Goal: Task Accomplishment & Management: Manage account settings

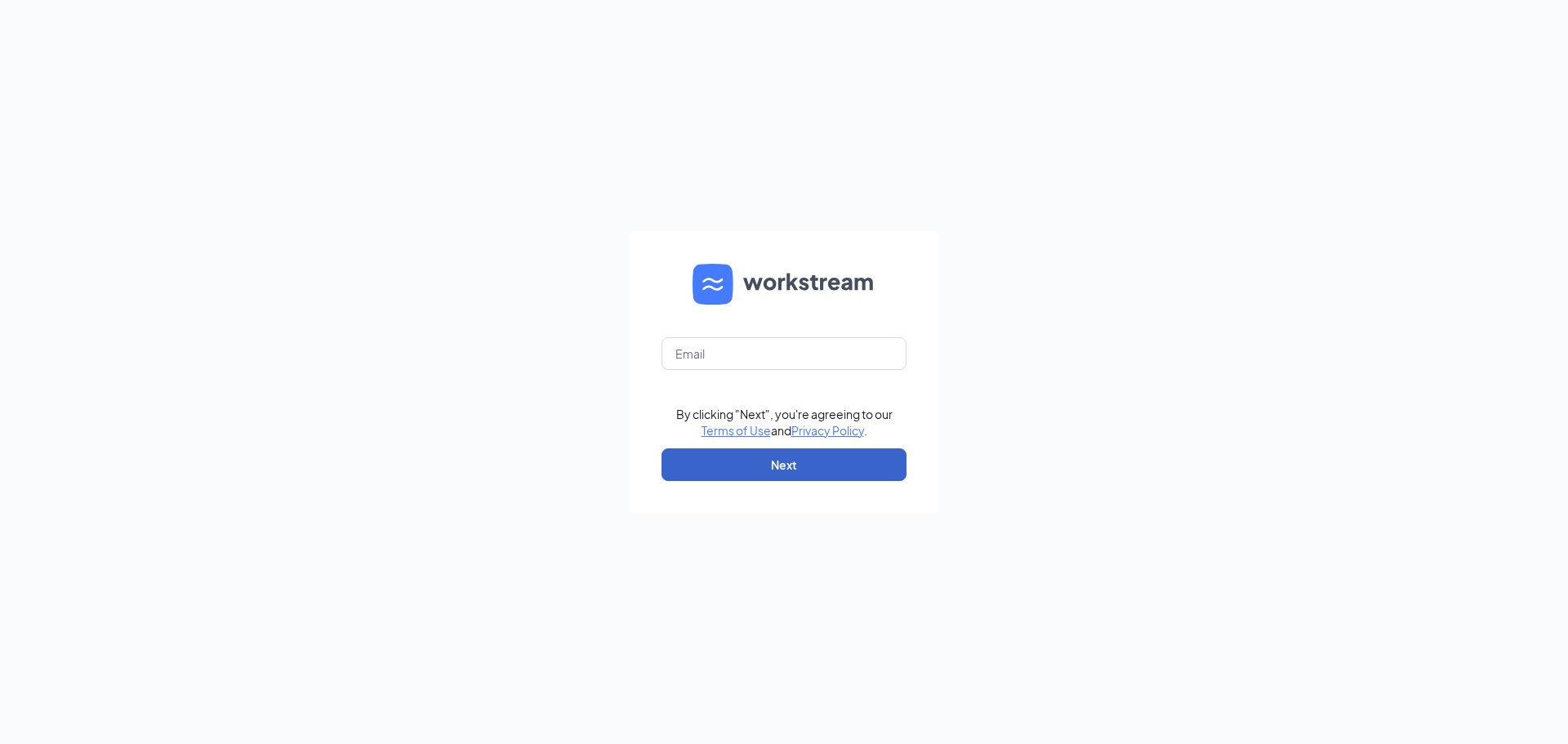
click at [709, 461] on button "Next" at bounding box center [784, 465] width 245 height 33
click at [735, 348] on input "text" at bounding box center [784, 354] width 245 height 33
type input "rosemont@md-restaurant.com"
click at [734, 464] on button "Next" at bounding box center [784, 465] width 245 height 33
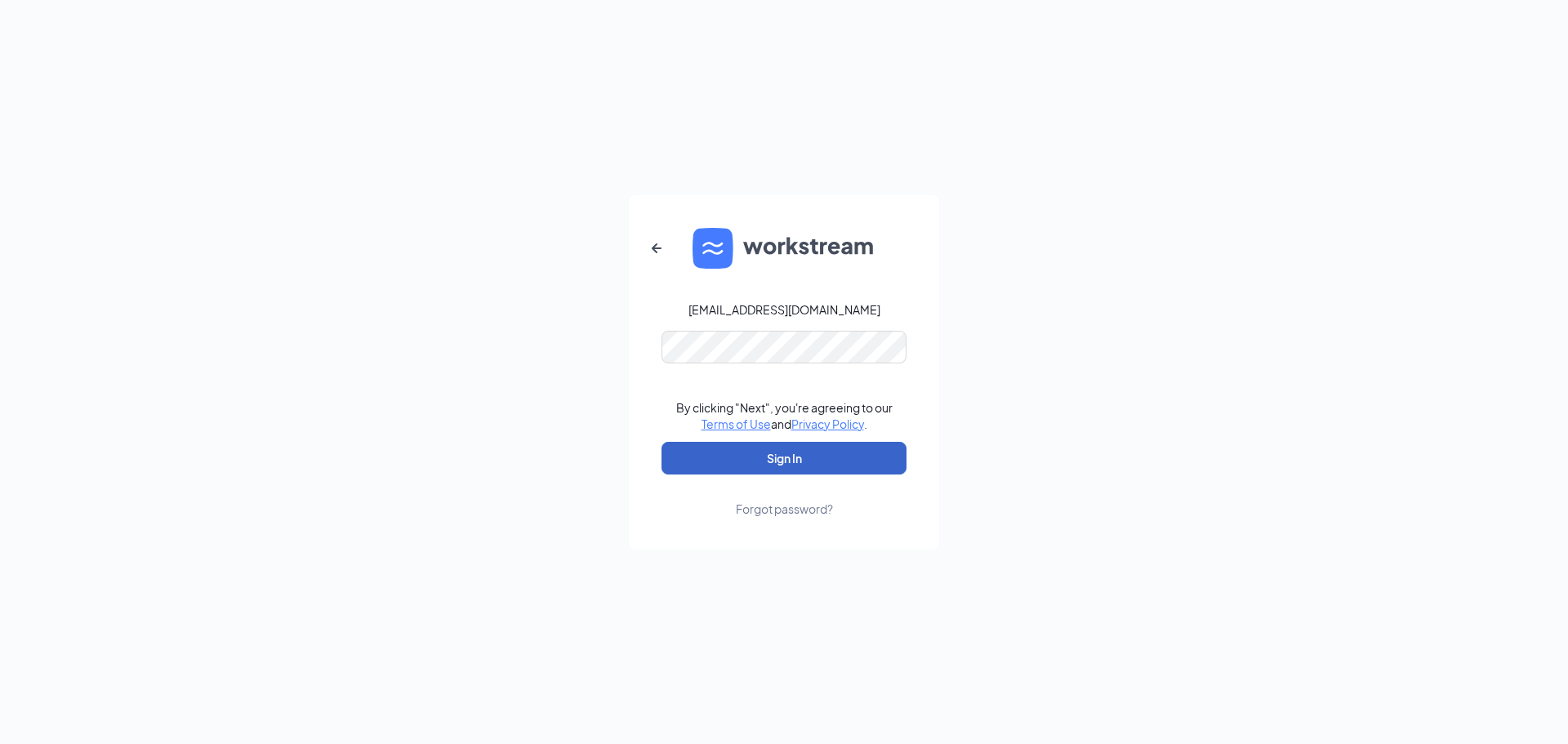
click at [796, 467] on button "Sign In" at bounding box center [784, 458] width 245 height 33
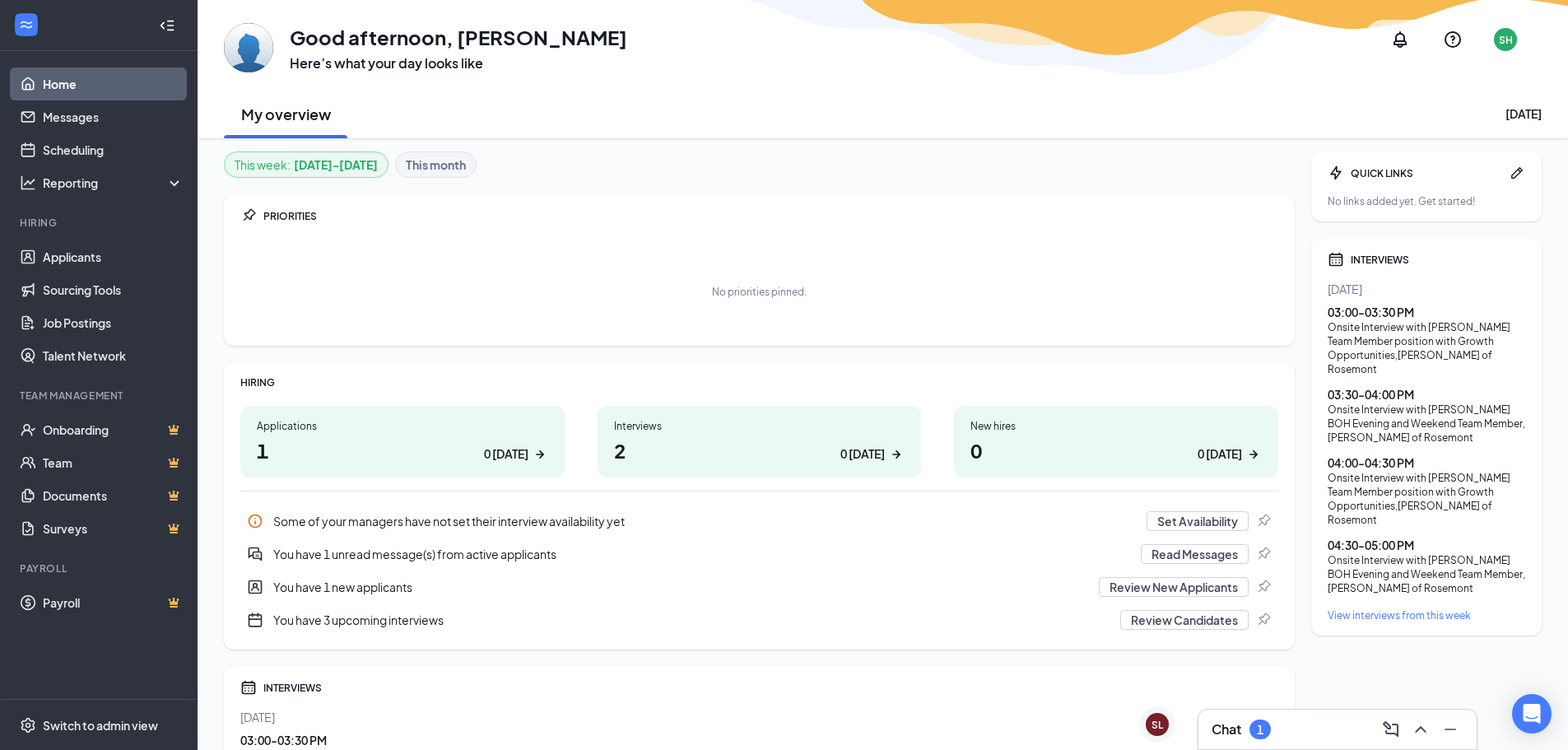
click at [519, 438] on h1 "1 0 today" at bounding box center [402, 450] width 291 height 28
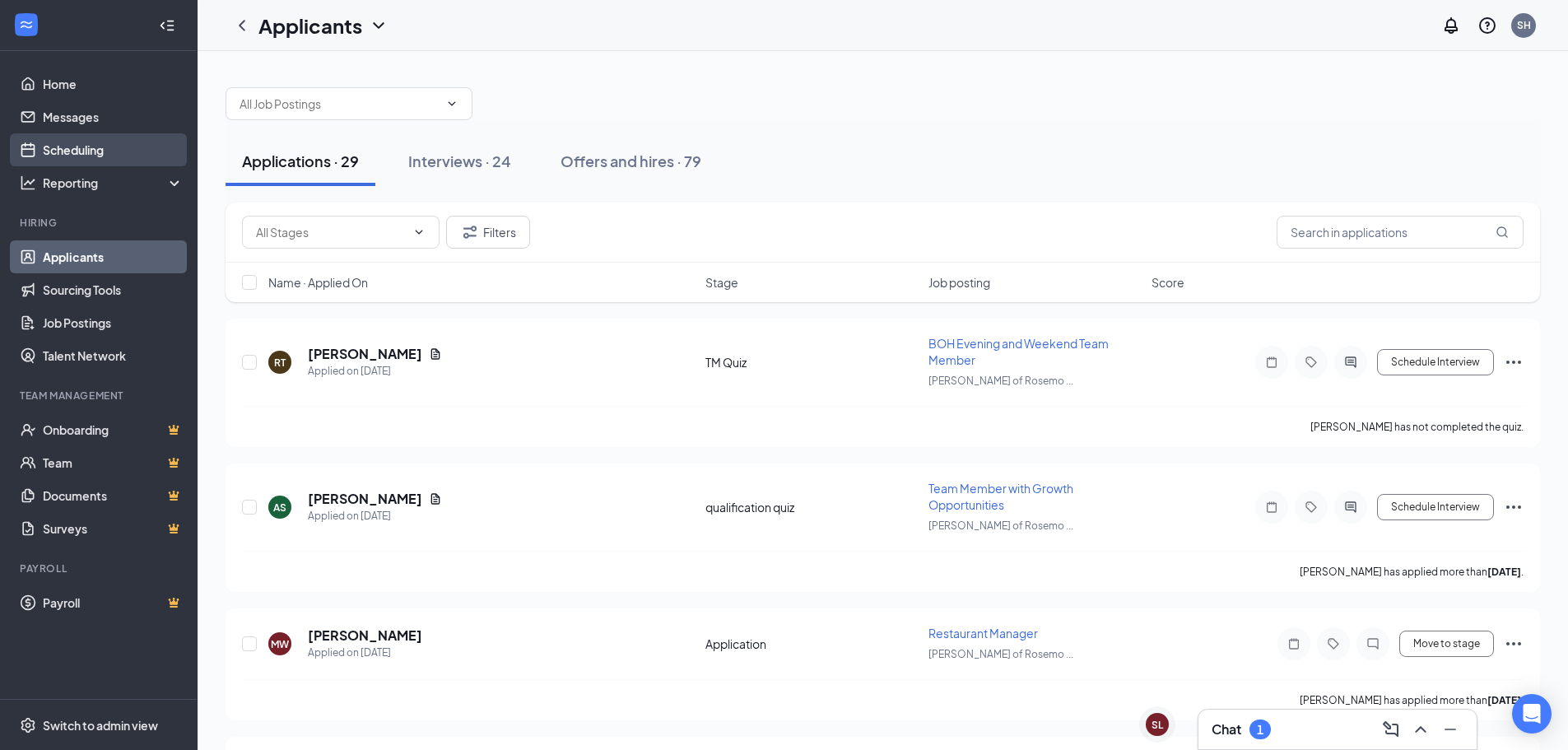
click at [52, 148] on link "Scheduling" at bounding box center [113, 150] width 141 height 33
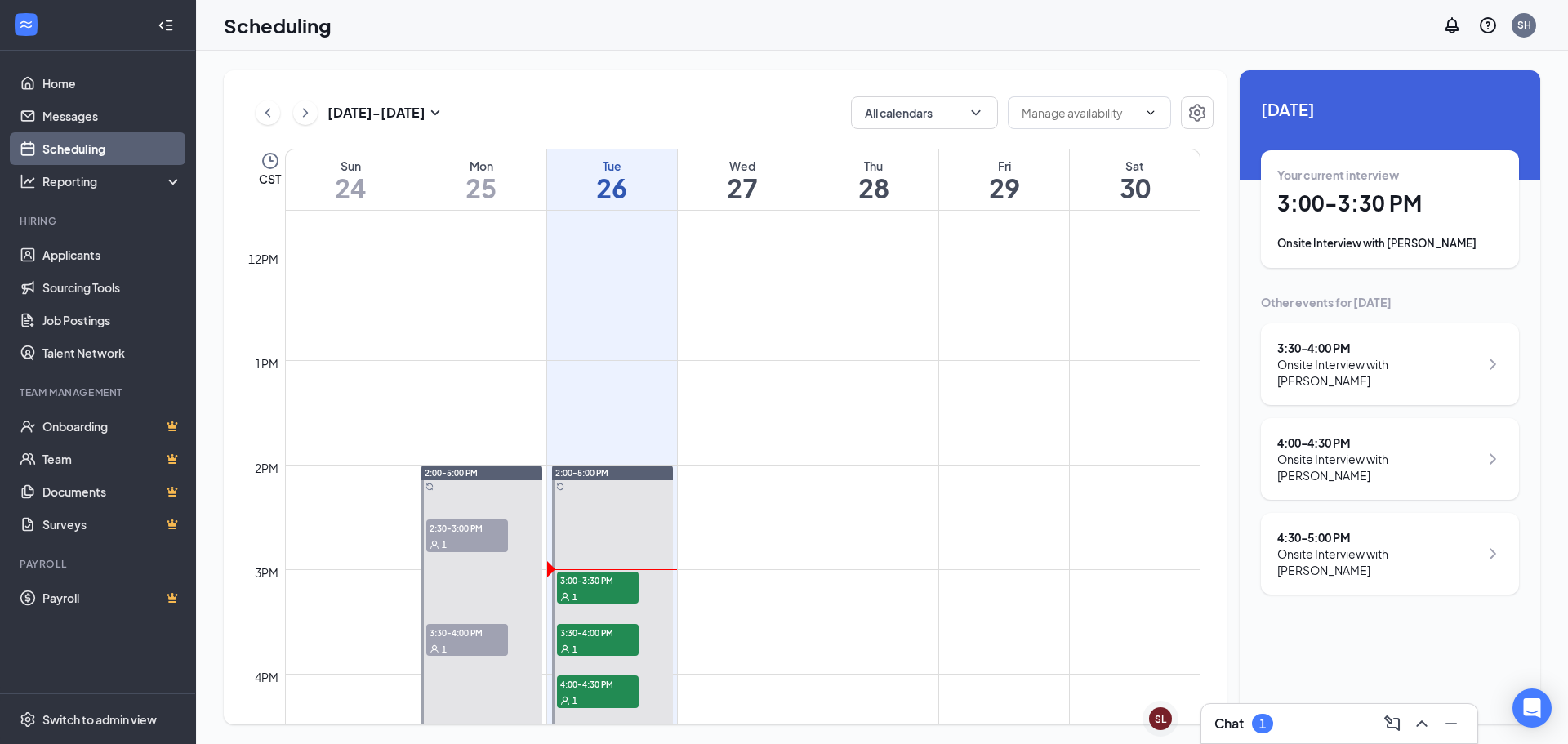
scroll to position [1210, 0]
click at [1499, 187] on div "Your current interview 3:00 - 3:30 PM Onsite Interview with [PERSON_NAME]" at bounding box center [1391, 209] width 226 height 85
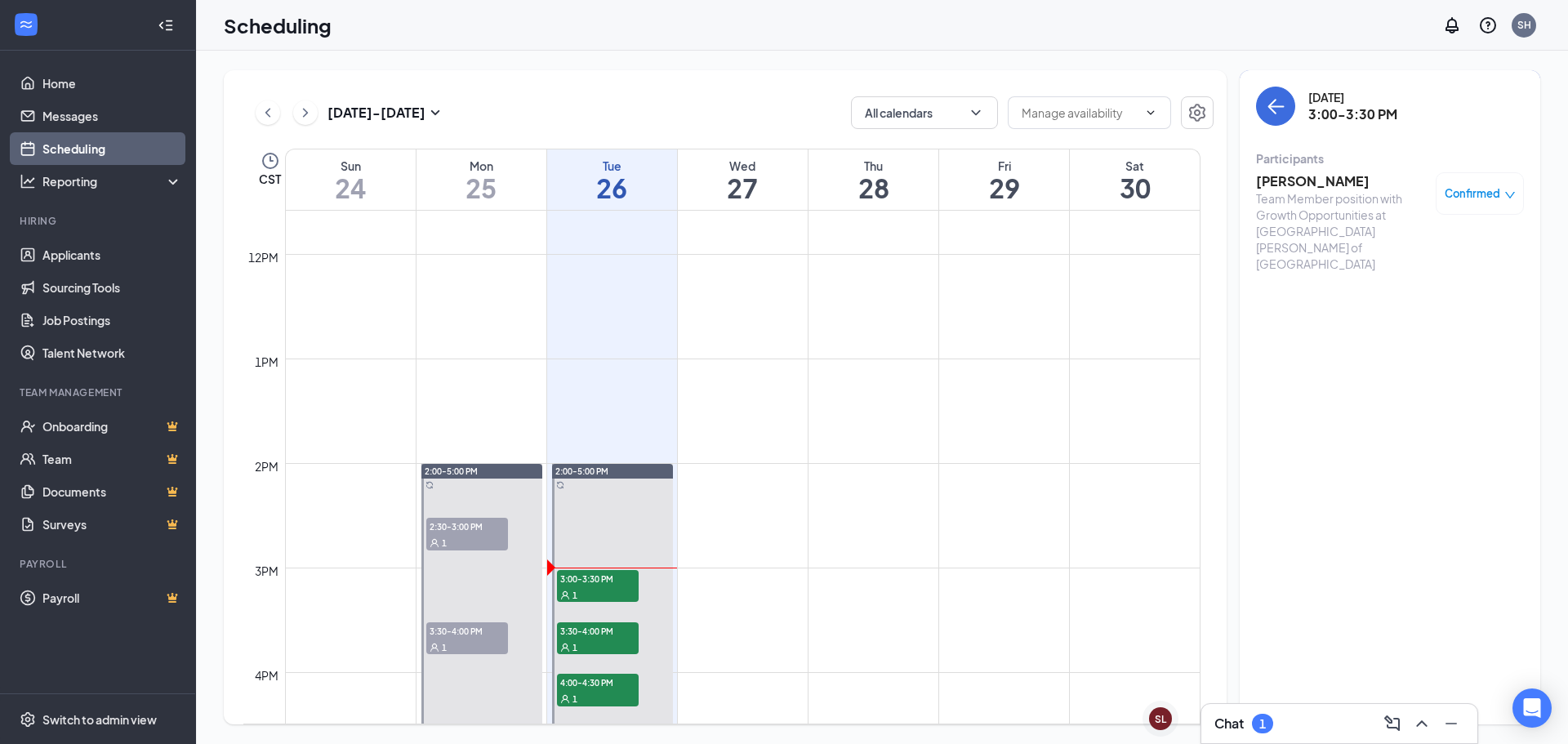
click at [1412, 226] on div "Team Member position with Growth Opportunities at [GEOGRAPHIC_DATA][PERSON_NAME…" at bounding box center [1342, 230] width 172 height 82
click at [1287, 193] on div "Team Member position with Growth Opportunities at [GEOGRAPHIC_DATA][PERSON_NAME…" at bounding box center [1342, 230] width 172 height 82
click at [1257, 178] on h3 "[PERSON_NAME]" at bounding box center [1342, 181] width 172 height 18
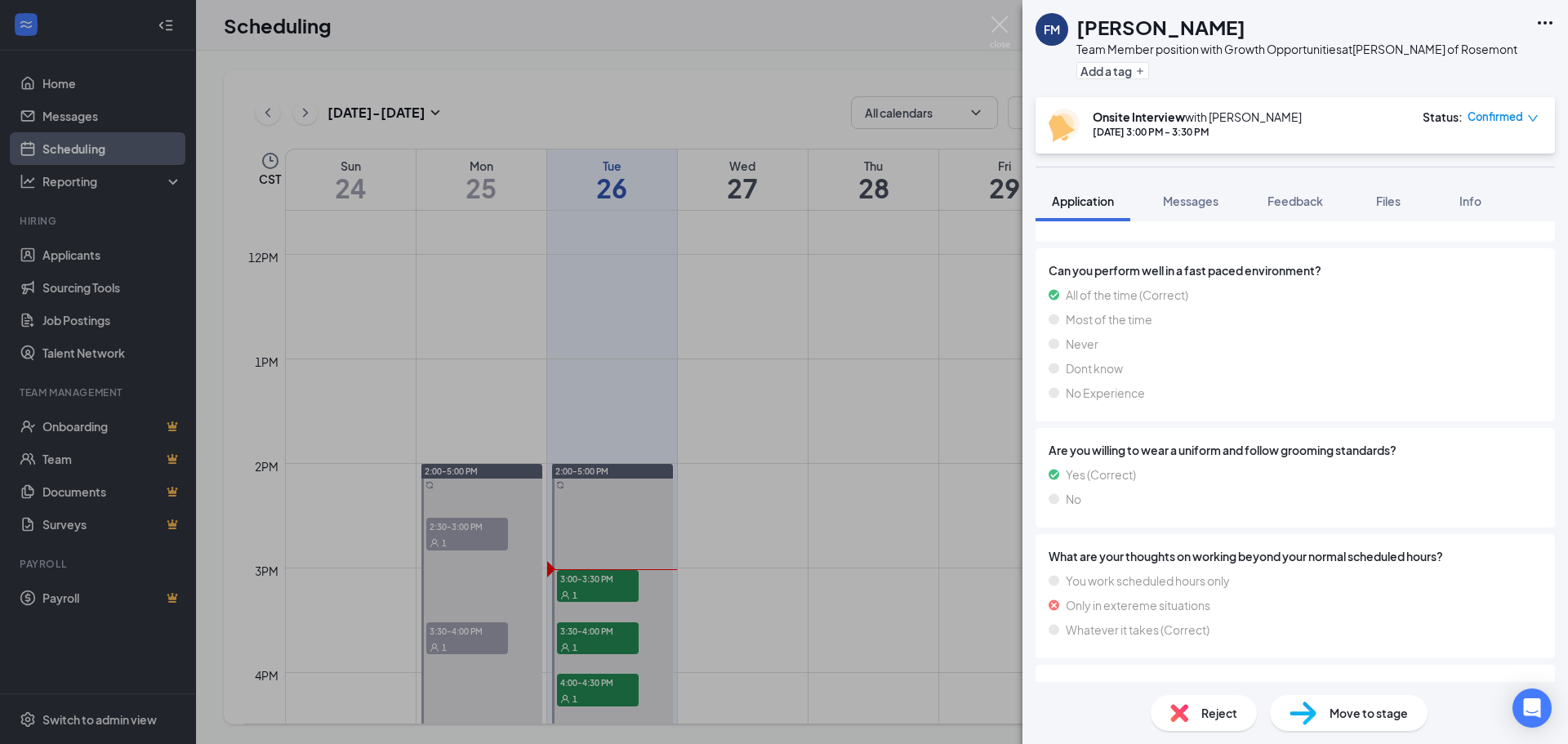
scroll to position [1746, 0]
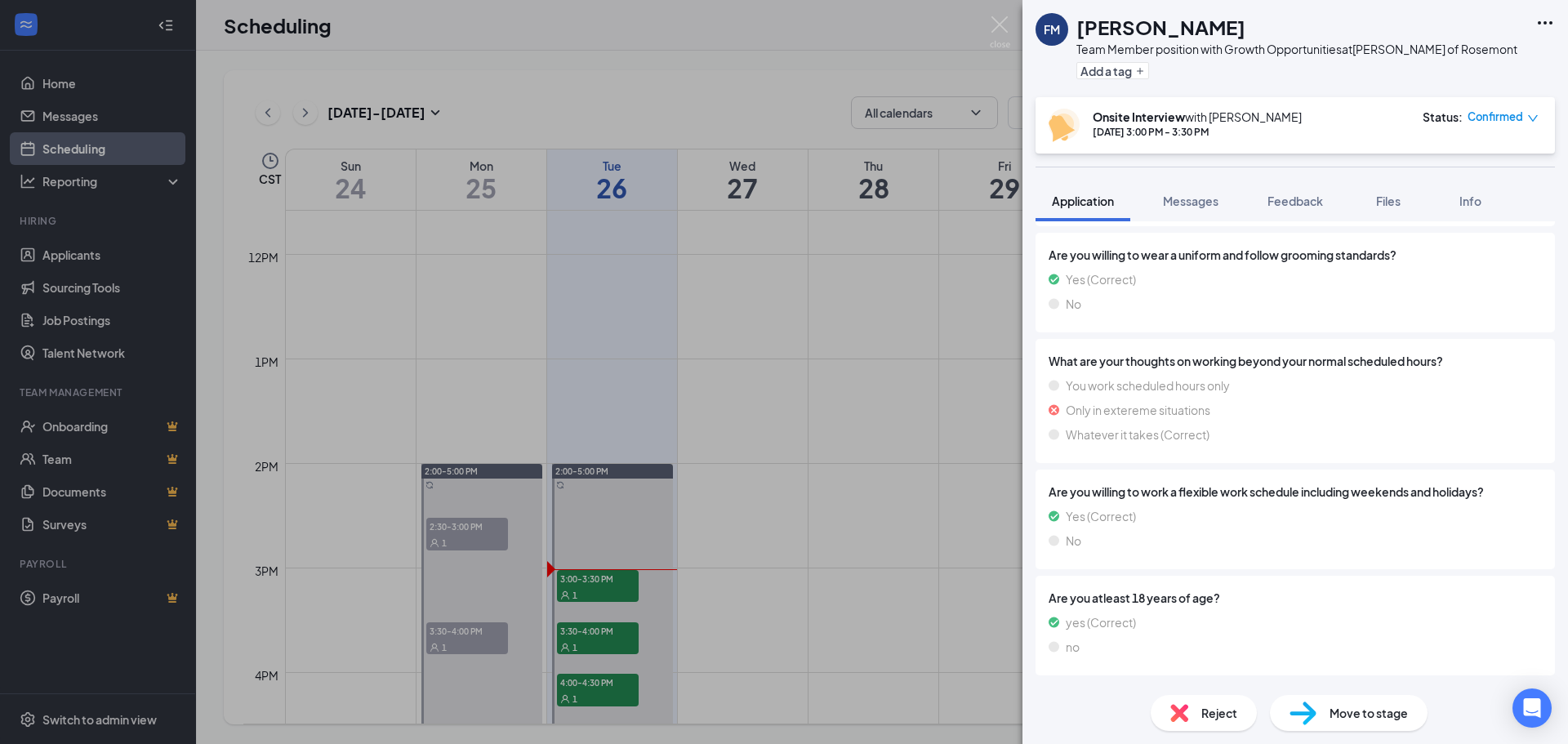
drag, startPoint x: 999, startPoint y: 596, endPoint x: 970, endPoint y: 590, distance: 29.6
click at [991, 594] on div "FM [PERSON_NAME] Team Member position with Growth Opportunities at [GEOGRAPHIC_…" at bounding box center [784, 372] width 1568 height 744
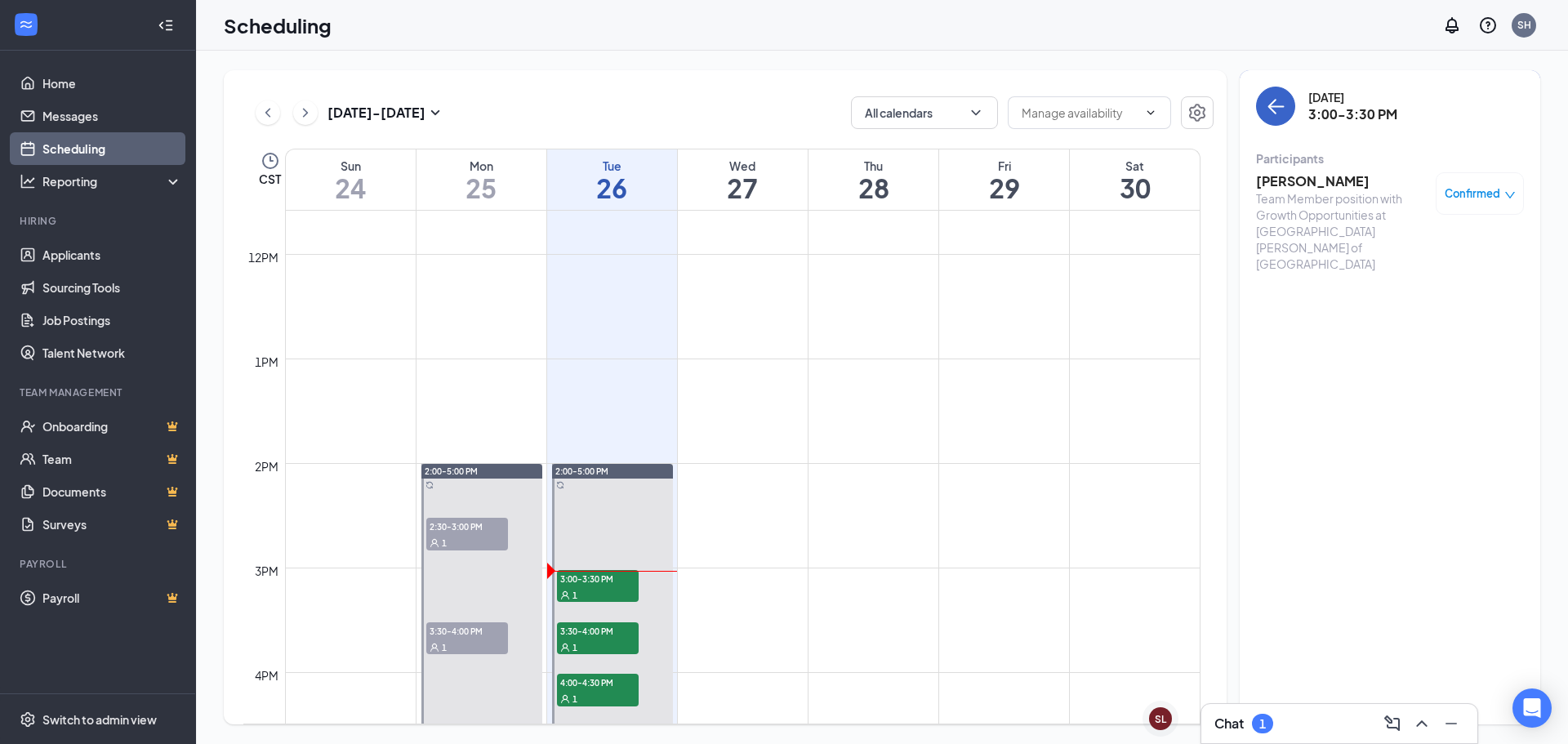
click at [1277, 110] on icon "ArrowLeft" at bounding box center [1276, 106] width 19 height 19
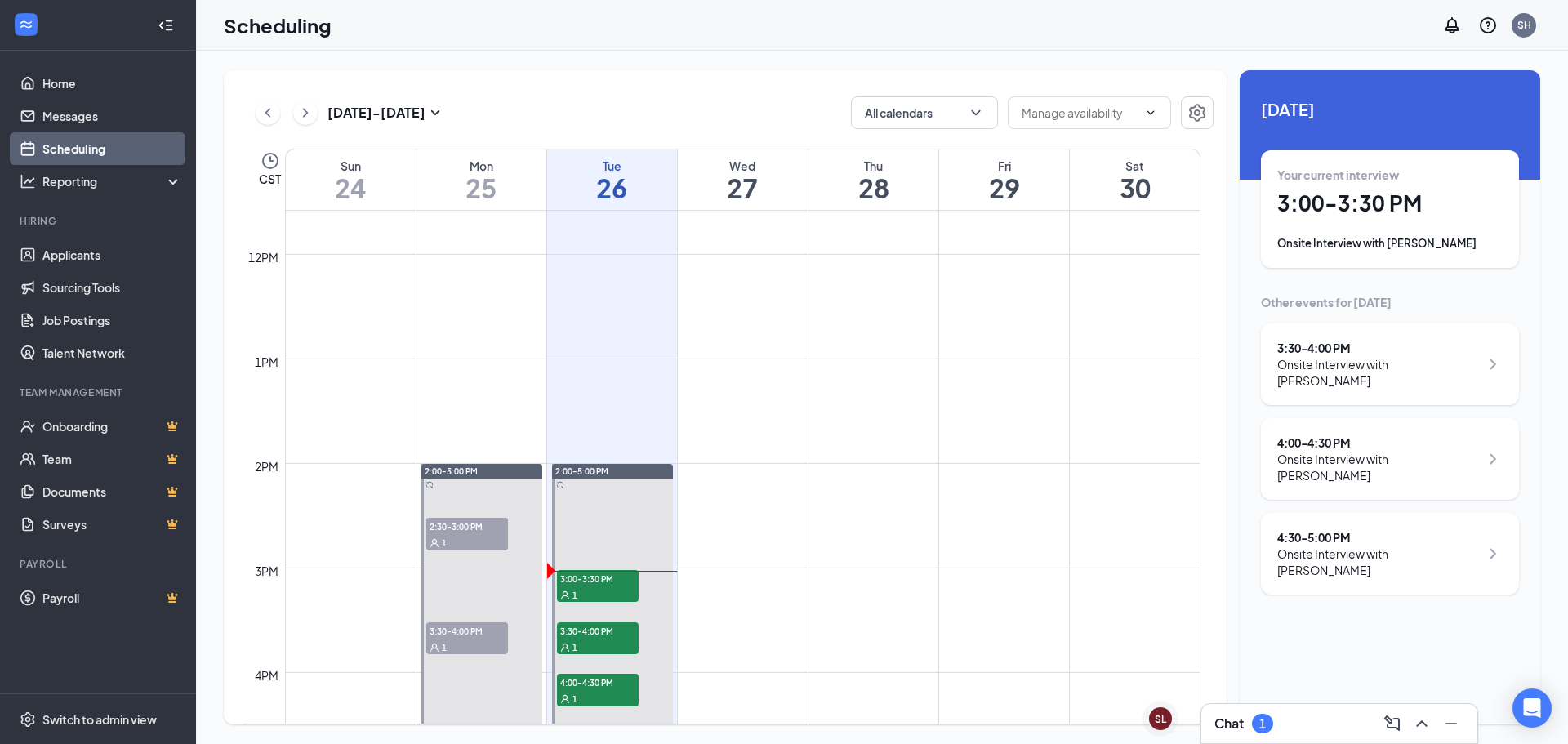
click at [1386, 371] on div "Onsite Interview with [PERSON_NAME]" at bounding box center [1378, 372] width 202 height 33
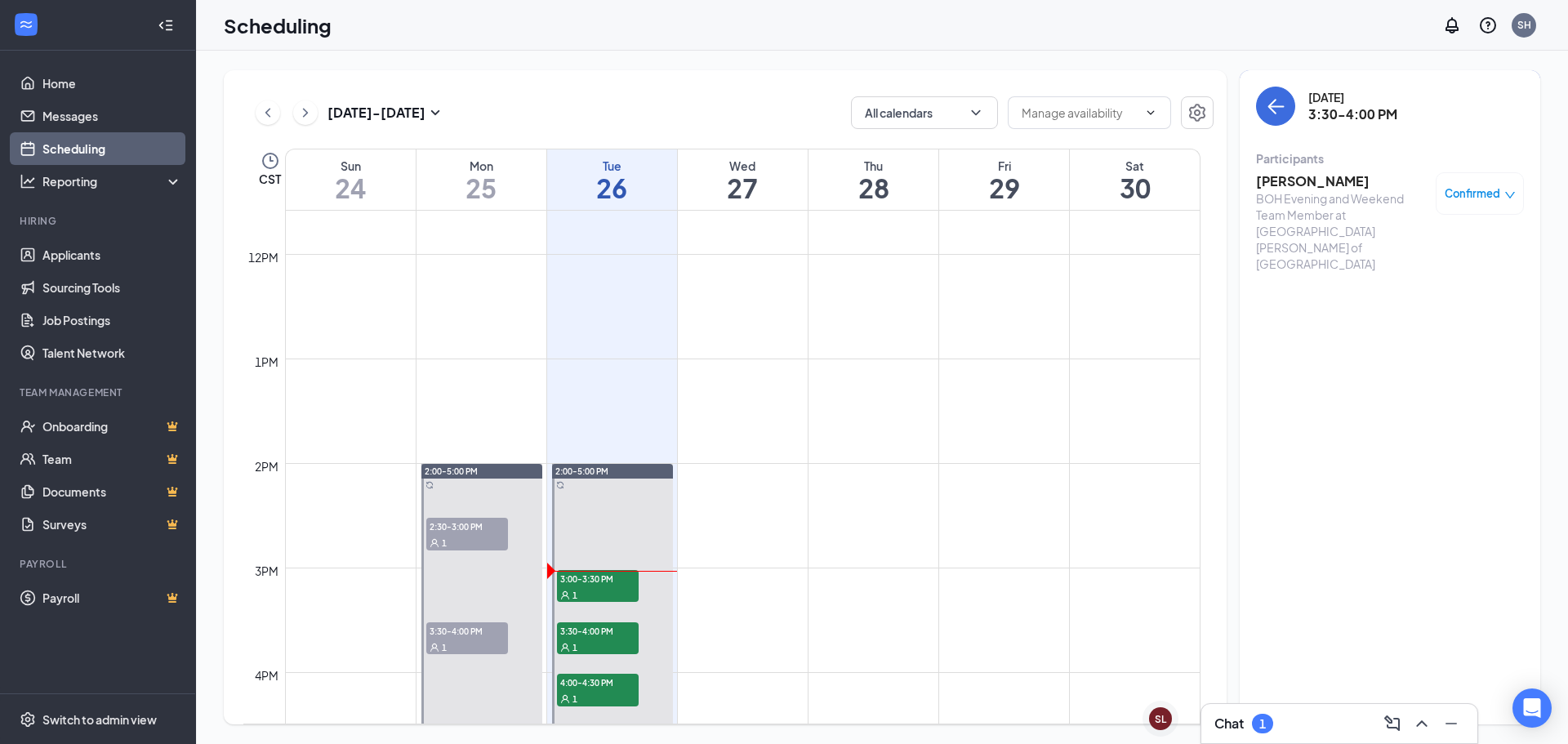
click at [1285, 179] on h3 "[PERSON_NAME]" at bounding box center [1342, 181] width 172 height 18
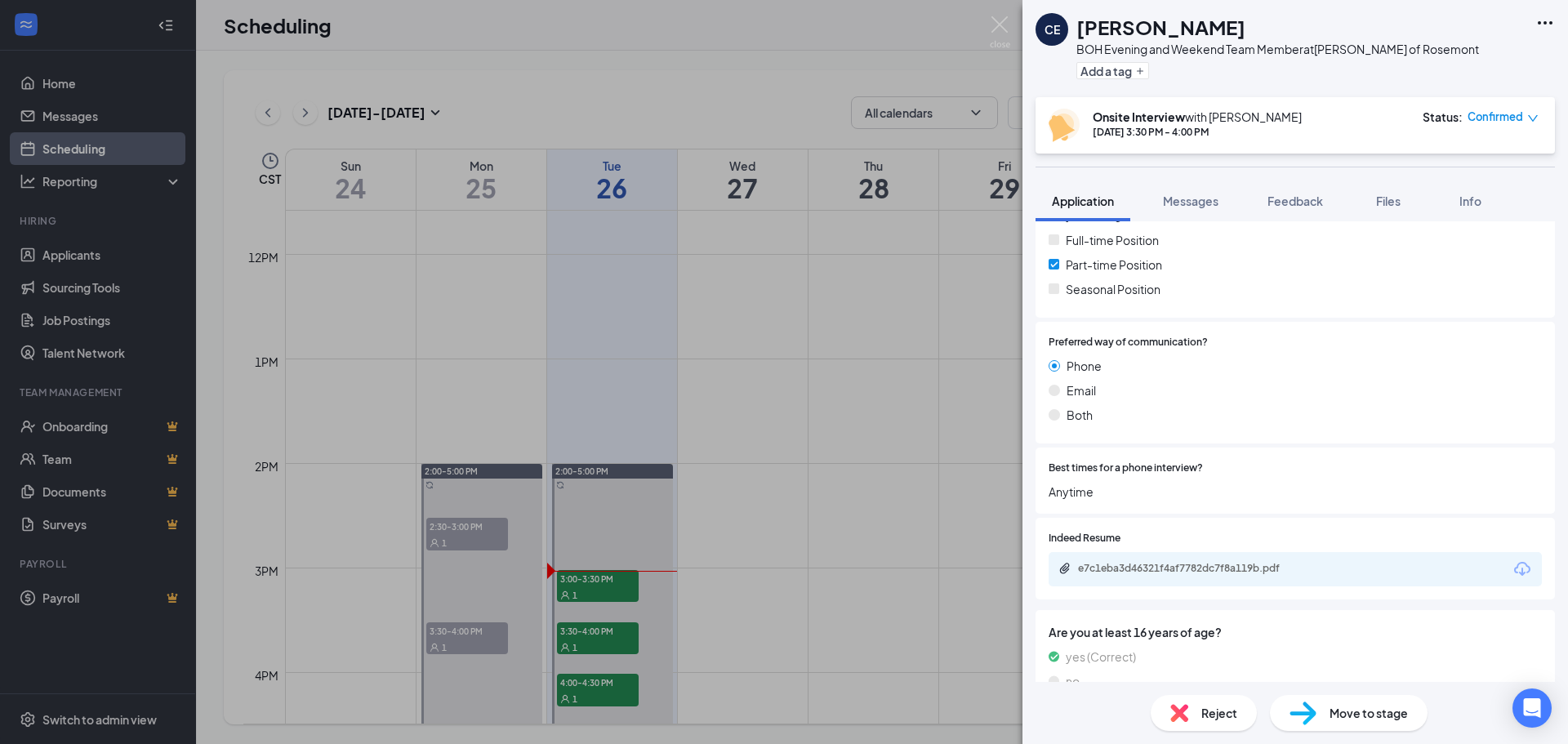
scroll to position [365, 0]
click at [1175, 568] on div "e7c1eba3d46321f4af7782dc7f8a119b.pdf" at bounding box center [1192, 570] width 229 height 13
click at [1001, 33] on img at bounding box center [1000, 32] width 20 height 32
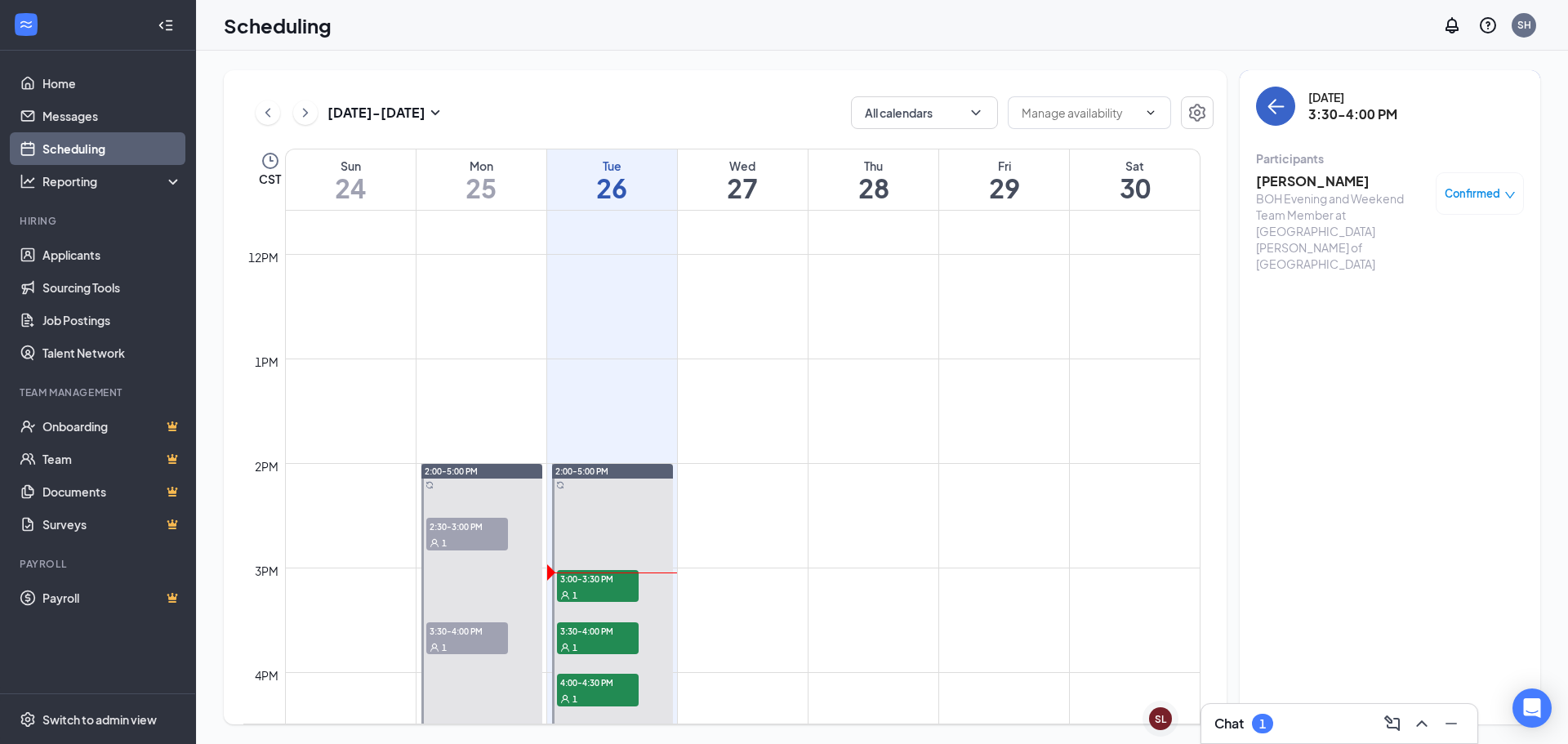
click at [1284, 110] on icon "ArrowLeft" at bounding box center [1276, 106] width 19 height 19
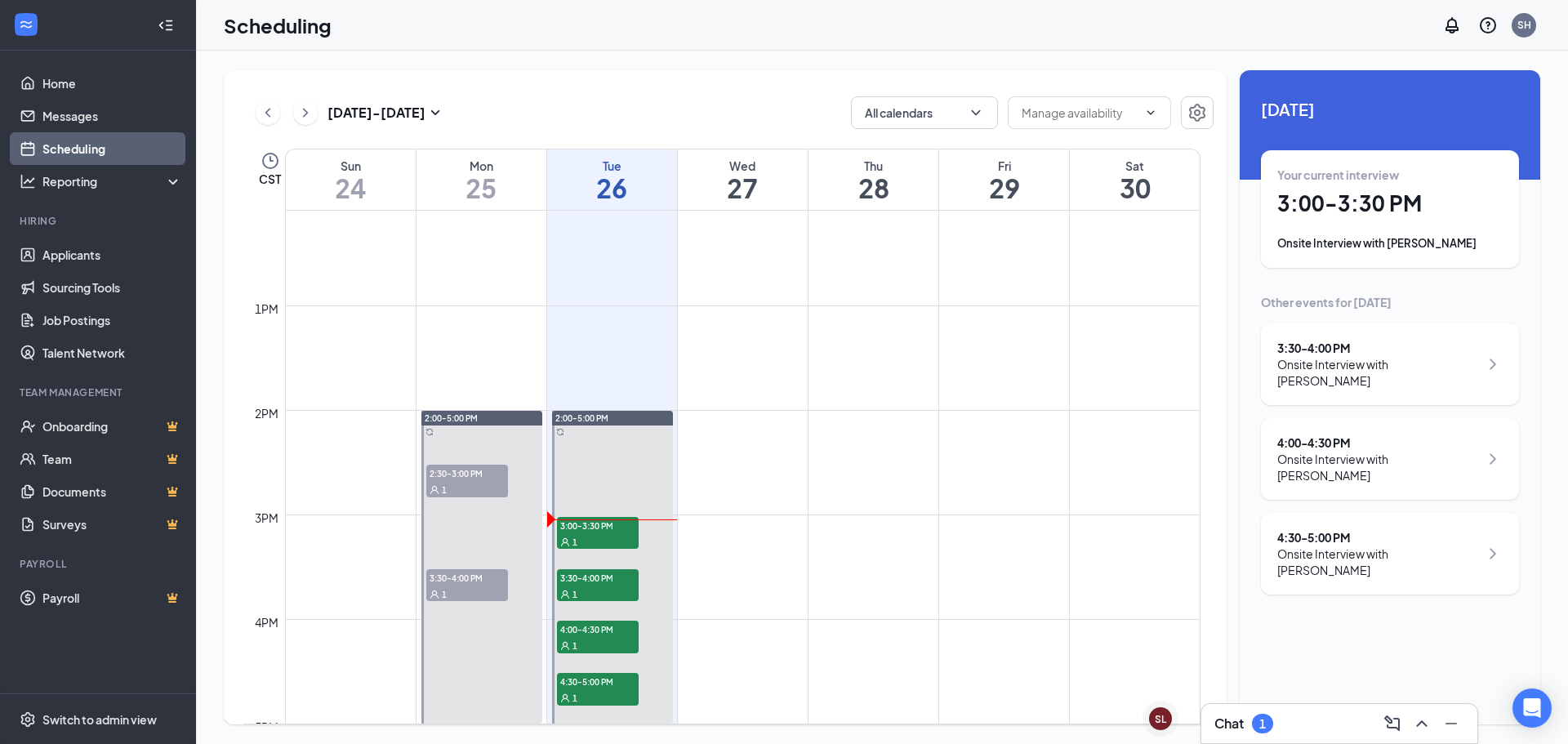
scroll to position [1292, 0]
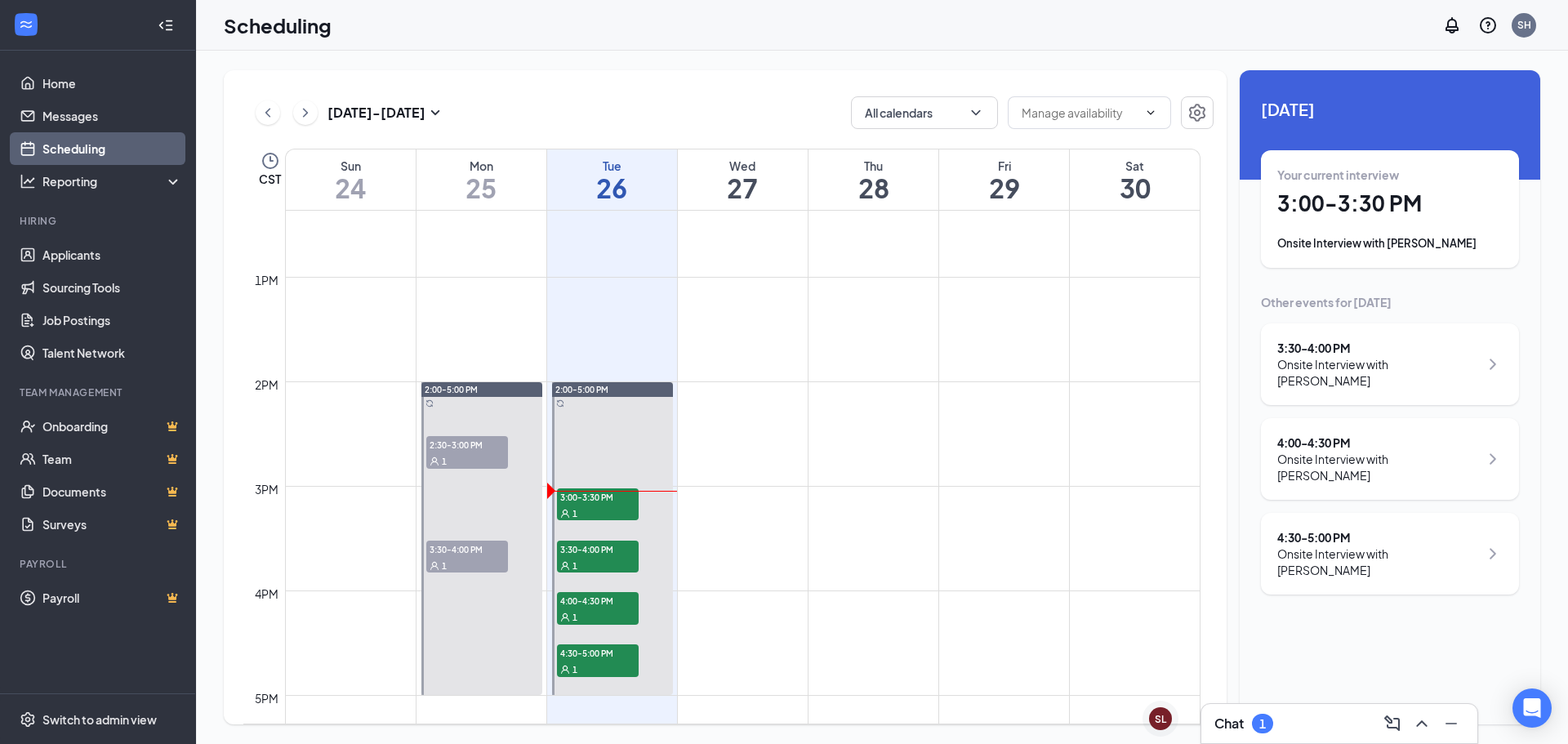
click at [1409, 451] on div "Onsite Interview with [PERSON_NAME]" at bounding box center [1378, 467] width 202 height 33
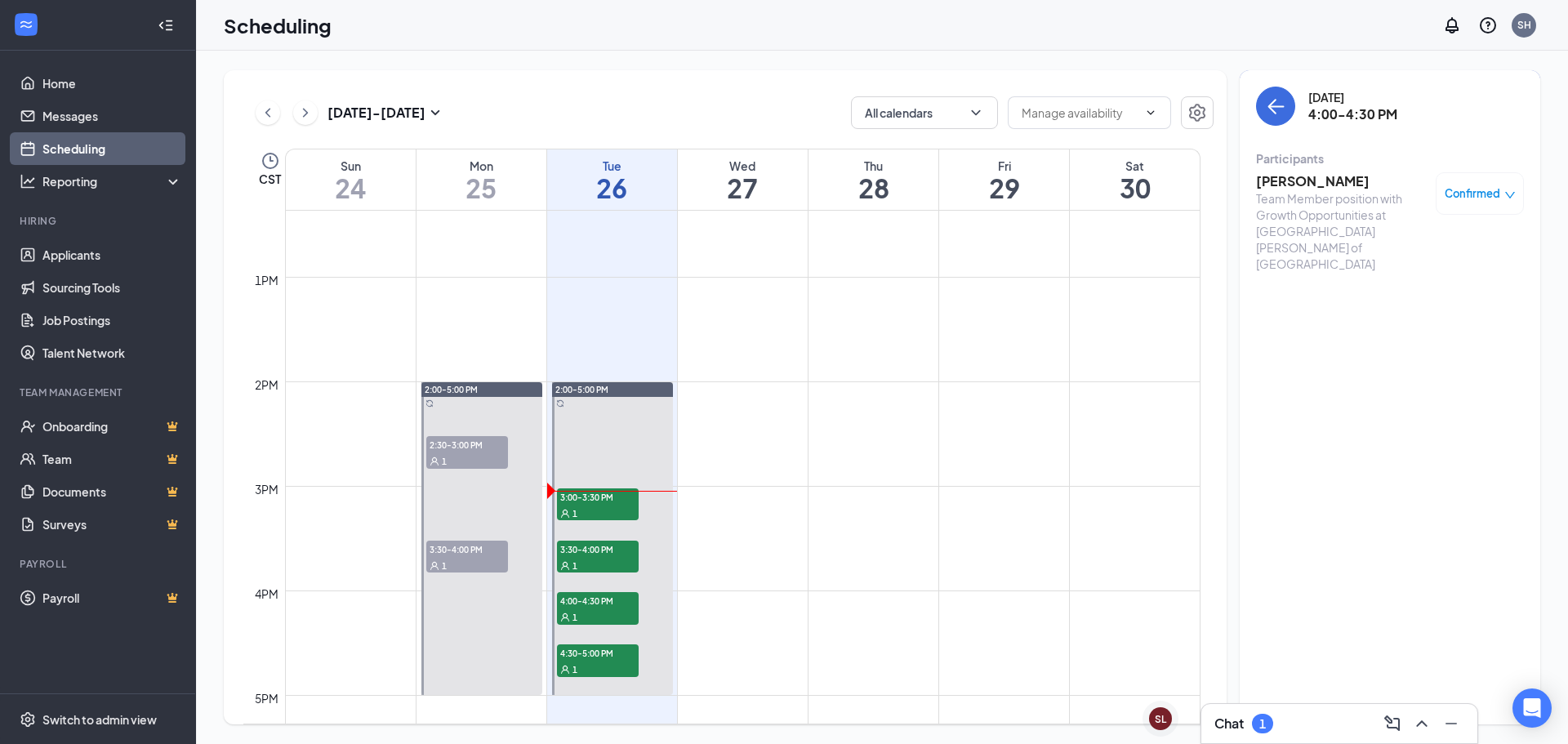
click at [1322, 181] on h3 "[PERSON_NAME]" at bounding box center [1342, 181] width 172 height 18
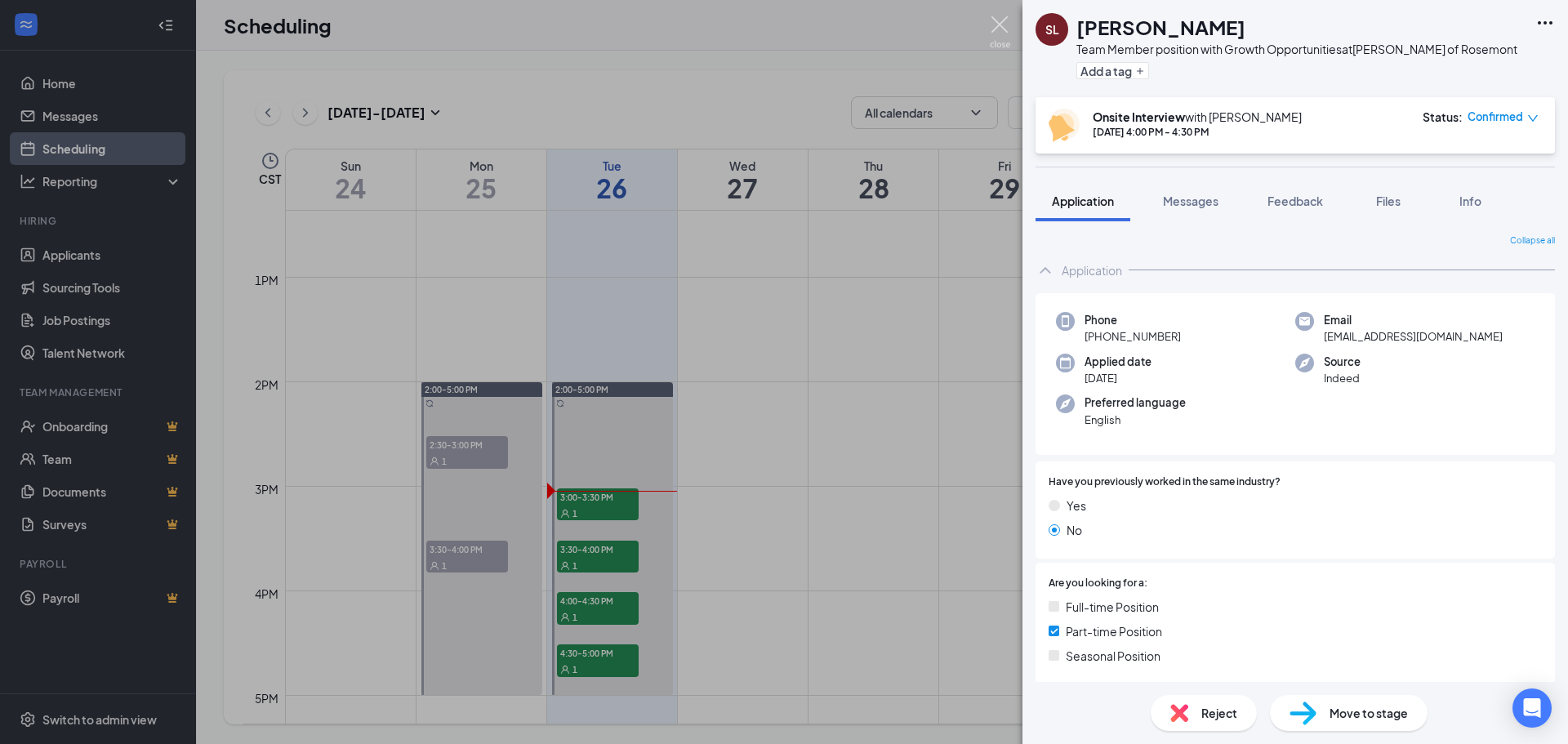
click at [999, 38] on img at bounding box center [1000, 32] width 20 height 32
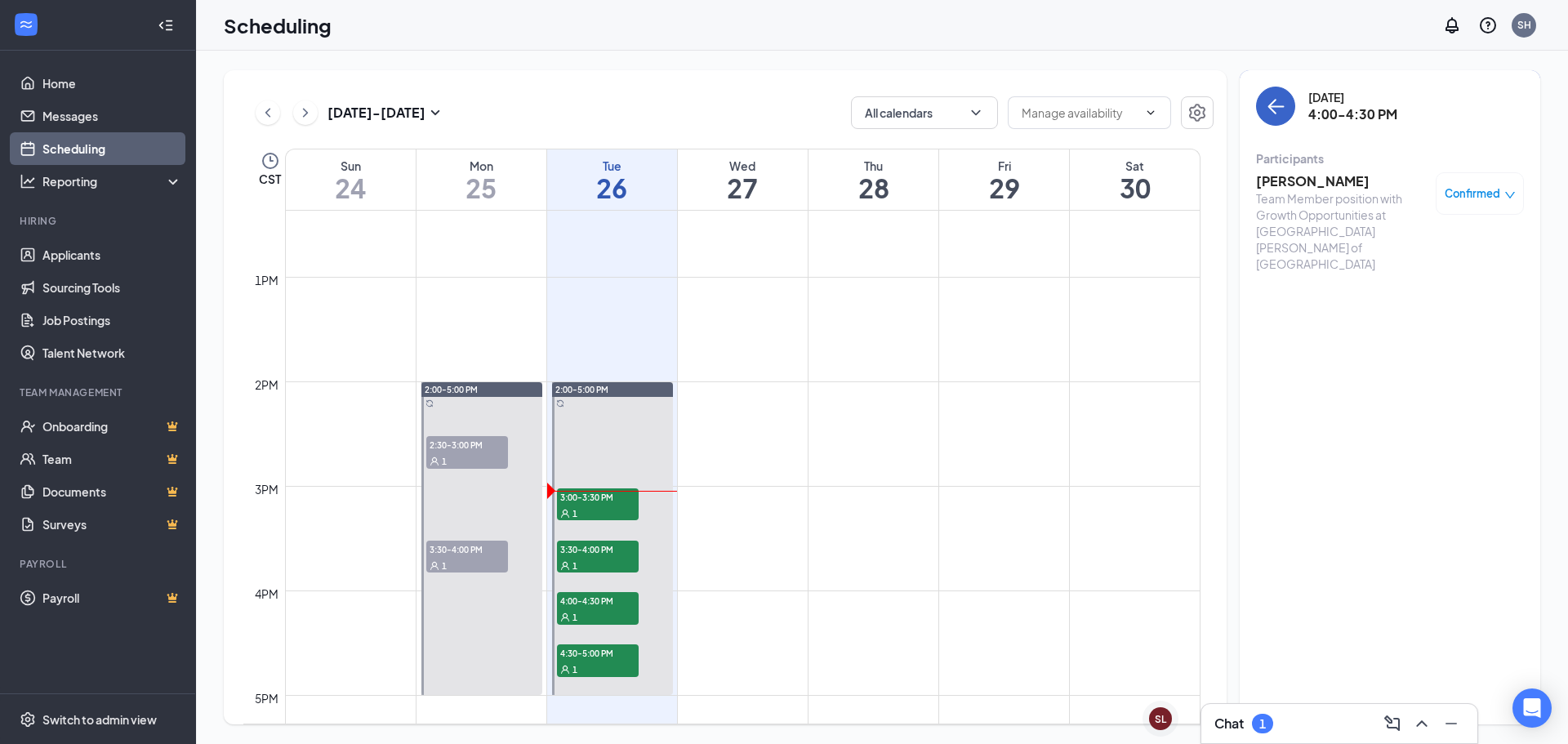
click at [1281, 109] on icon "ArrowLeft" at bounding box center [1276, 106] width 19 height 19
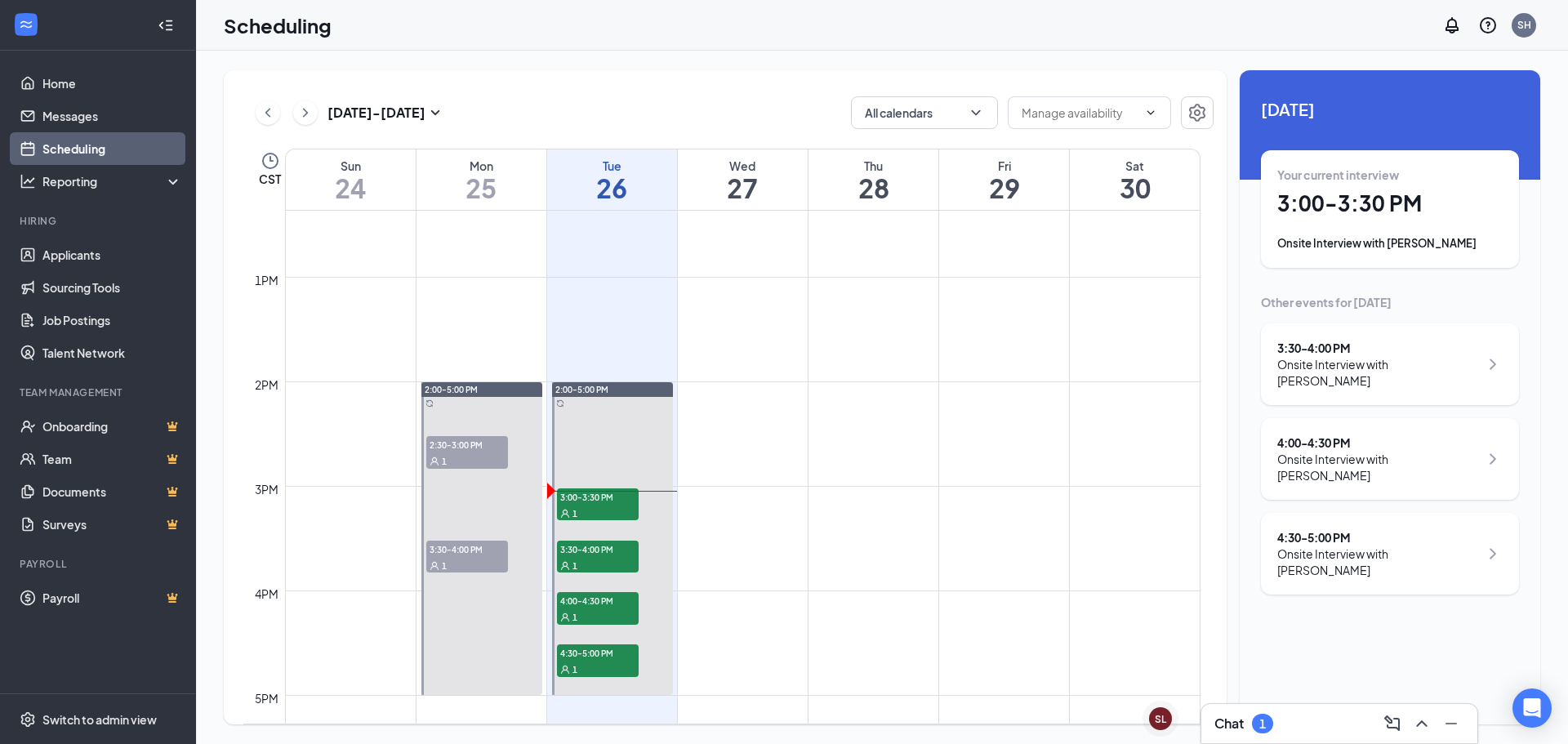
click at [1338, 529] on div "4:30 - 5:00 PM" at bounding box center [1378, 537] width 202 height 16
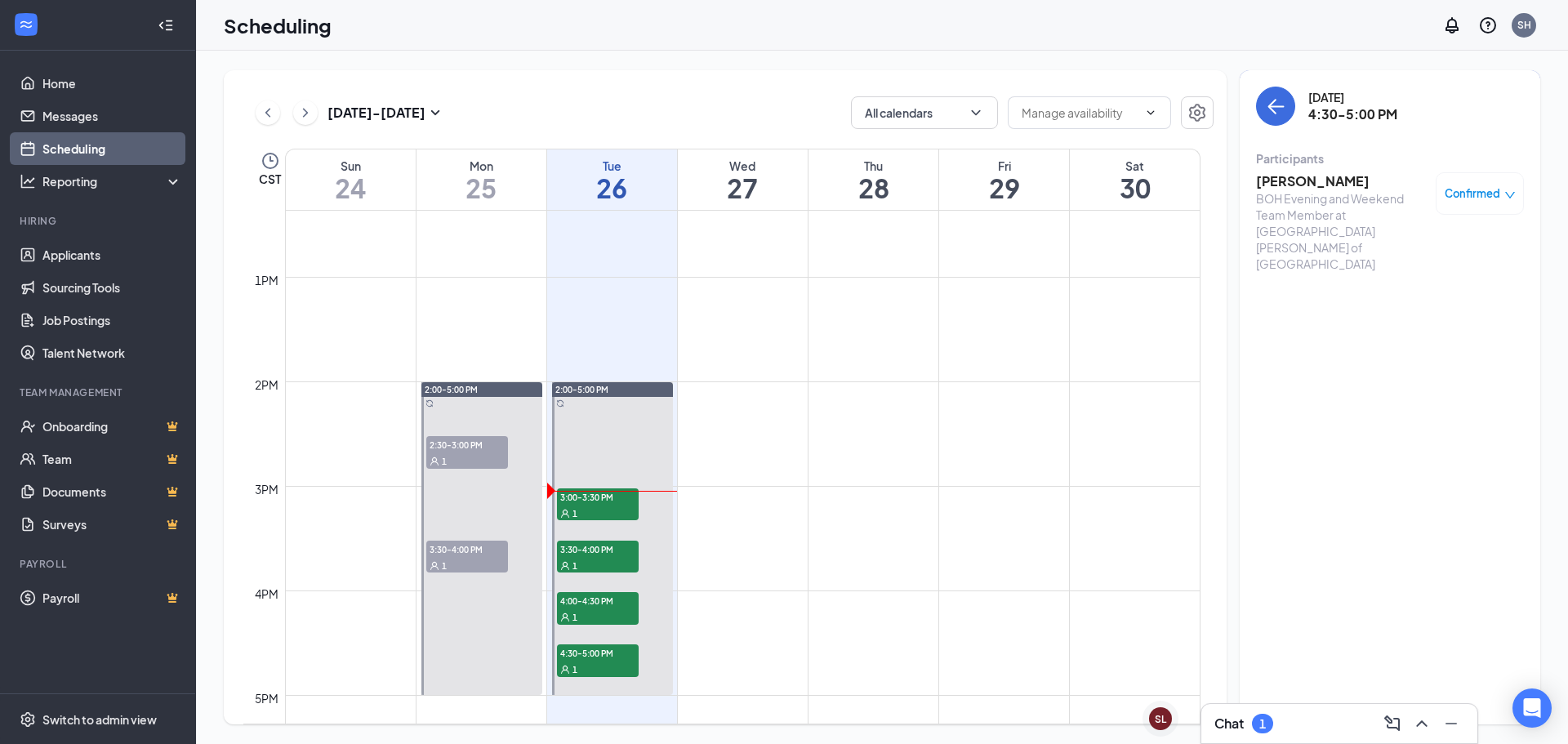
click at [1290, 180] on h3 "[PERSON_NAME]" at bounding box center [1342, 181] width 172 height 18
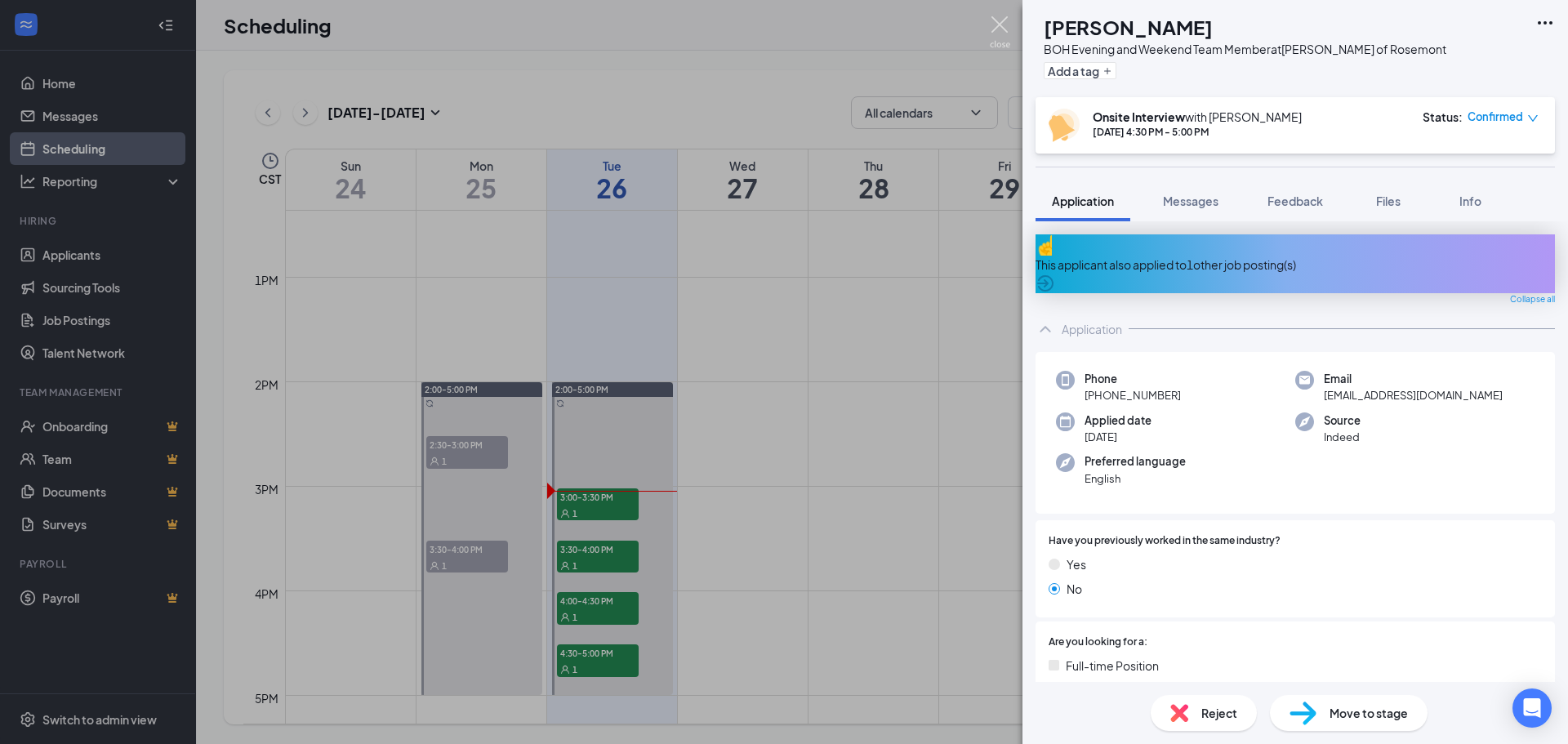
click at [998, 23] on img at bounding box center [1000, 32] width 20 height 32
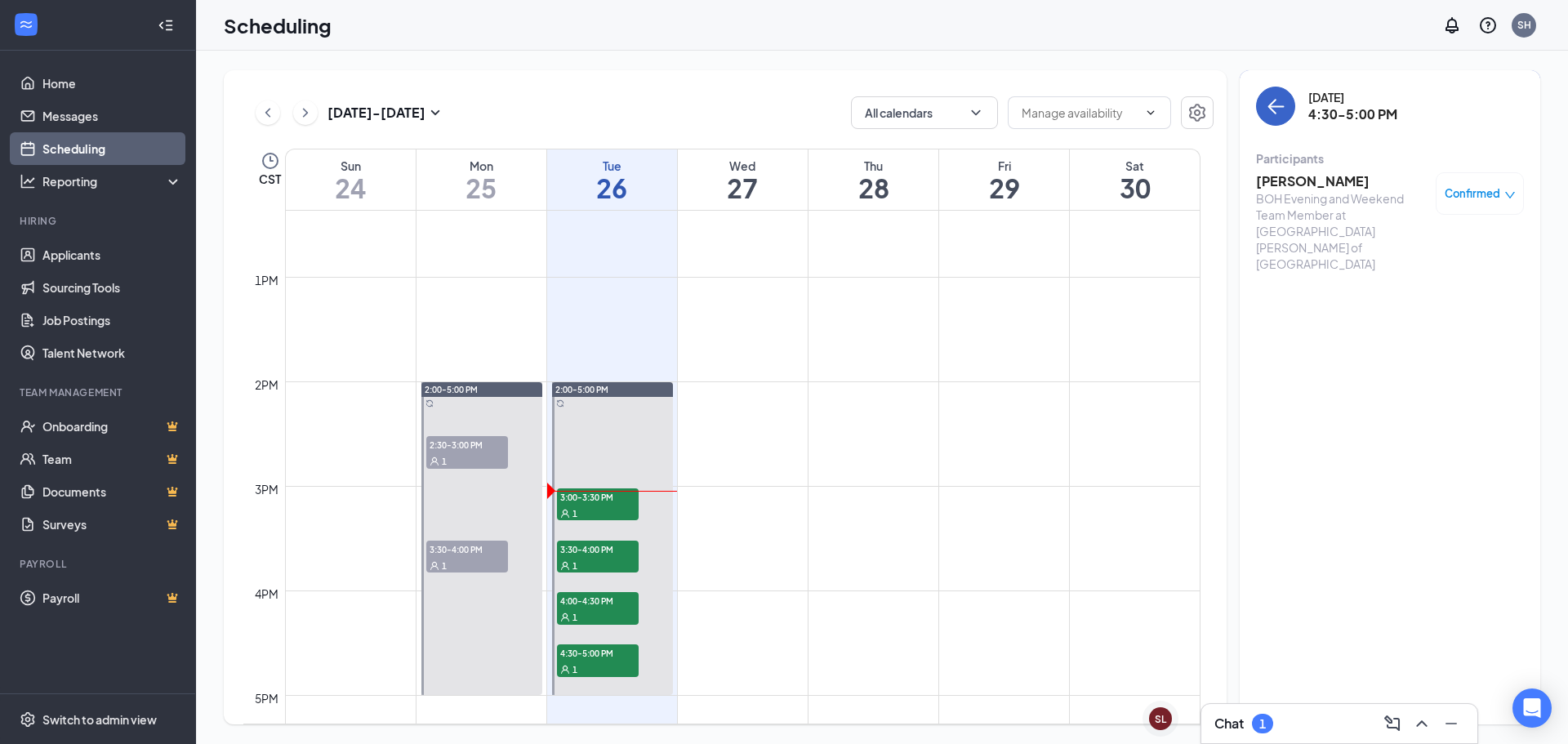
click at [1279, 101] on icon "ArrowLeft" at bounding box center [1276, 106] width 19 height 19
